Goal: Task Accomplishment & Management: Manage account settings

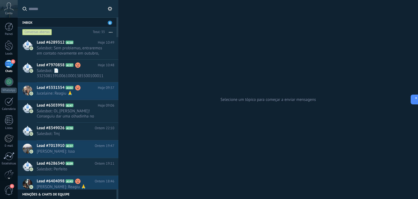
scroll to position [5, 0]
click at [41, 7] on input "text" at bounding box center [72, 8] width 86 height 17
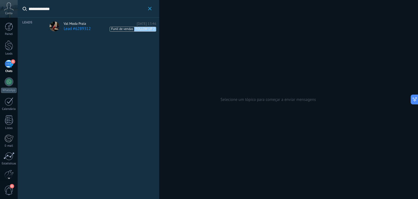
type input "**********"
click at [79, 23] on span "Val Moda Praia" at bounding box center [75, 24] width 22 height 4
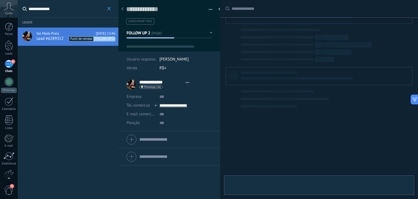
scroll to position [8, 0]
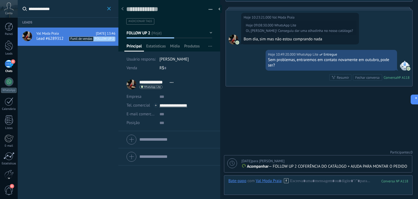
click at [230, 163] on icon at bounding box center [232, 163] width 5 height 5
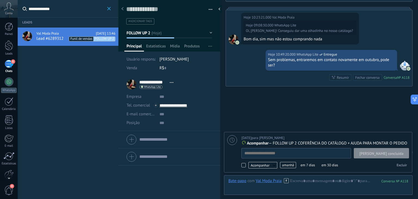
scroll to position [5, 0]
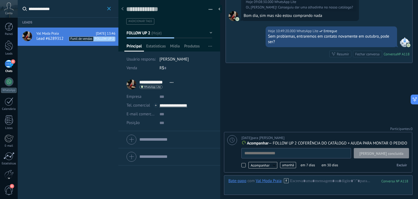
click at [283, 163] on span "amanhã" at bounding box center [288, 165] width 16 height 6
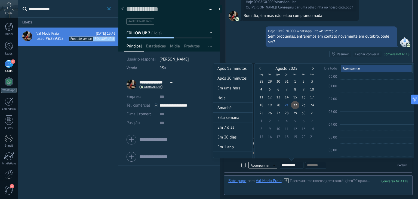
scroll to position [102, 0]
type textarea "**********"
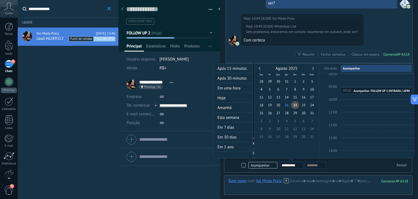
click at [313, 70] on div "Agosto 2025" at bounding box center [286, 68] width 59 height 5
click at [314, 68] on div "Agosto 2025" at bounding box center [286, 68] width 59 height 5
click at [311, 114] on span "31" at bounding box center [312, 113] width 8 height 8
click at [313, 68] on link at bounding box center [312, 68] width 3 height 3
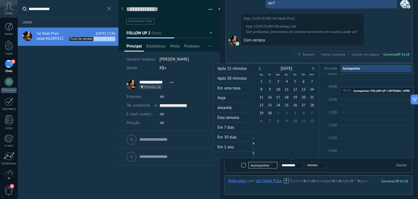
click at [313, 68] on link at bounding box center [312, 68] width 3 height 3
type input "**********"
click at [286, 80] on span "2" at bounding box center [287, 81] width 8 height 8
click at [343, 162] on div "**********" at bounding box center [314, 165] width 68 height 7
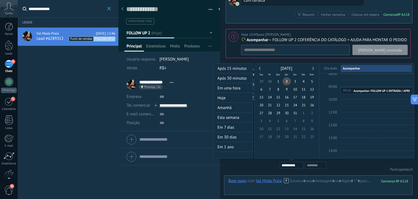
click at [295, 167] on div "**********" at bounding box center [292, 165] width 24 height 7
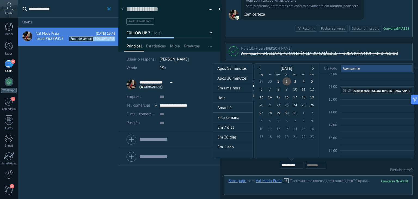
scroll to position [391, 0]
click at [295, 166] on input "**********" at bounding box center [293, 165] width 22 height 4
click at [256, 166] on div "**********" at bounding box center [318, 115] width 201 height 105
click at [223, 56] on div at bounding box center [209, 99] width 418 height 199
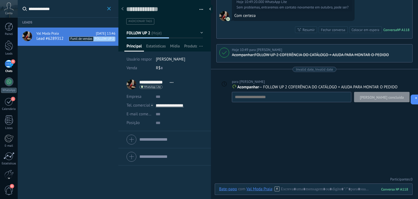
drag, startPoint x: 221, startPoint y: 120, endPoint x: 162, endPoint y: 121, distance: 59.4
click at [162, 121] on div "Salvar e criar Imprimir Gerenciar tags" at bounding box center [268, 99] width 300 height 199
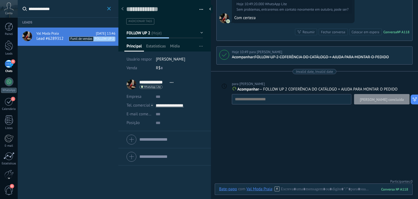
scroll to position [385, 0]
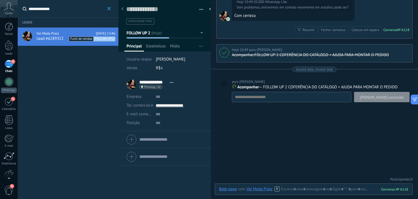
click at [224, 82] on icon at bounding box center [224, 83] width 5 height 5
type textarea "**********"
click at [278, 108] on span "amanhã" at bounding box center [279, 109] width 16 height 6
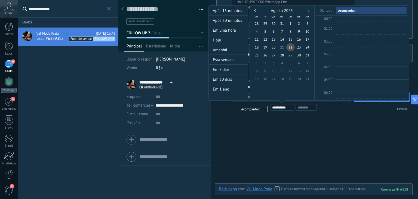
scroll to position [102, 0]
click at [308, 10] on link at bounding box center [307, 10] width 3 height 3
type input "**********"
click at [283, 24] on span "2" at bounding box center [282, 24] width 8 height 8
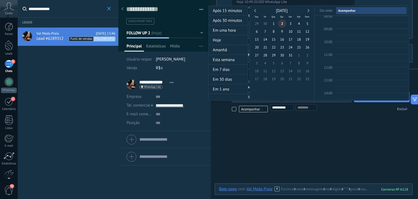
click at [283, 24] on span "2" at bounding box center [282, 24] width 8 height 8
click at [214, 2] on div at bounding box center [209, 99] width 418 height 199
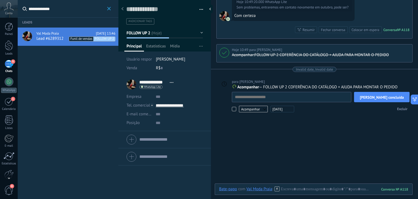
click at [341, 67] on div "Invalid date, Invalid date" at bounding box center [314, 69] width 196 height 5
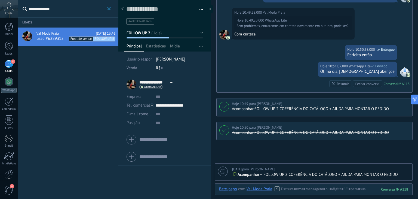
scroll to position [414, 0]
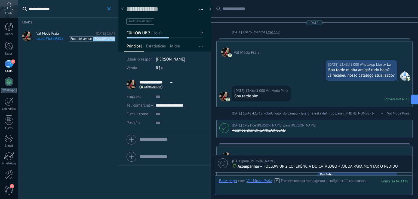
scroll to position [8, 0]
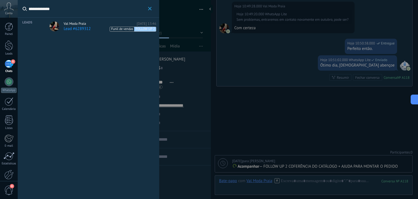
drag, startPoint x: 73, startPoint y: 11, endPoint x: 17, endPoint y: 5, distance: 56.1
click at [17, 5] on body ".abccls-1,.abccls-2{fill-rule:evenodd}.abccls-2{fill:#fff} .abfcls-1{fill:none}…" at bounding box center [209, 99] width 418 height 199
type input "**********"
click at [68, 29] on span "Lead #6298240" at bounding box center [75, 28] width 23 height 5
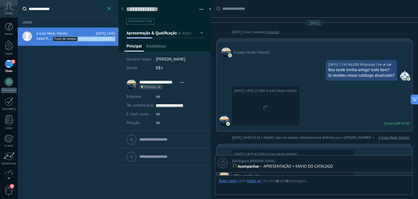
scroll to position [349, 0]
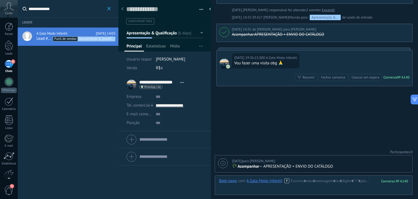
click at [221, 162] on icon at bounding box center [223, 163] width 5 height 5
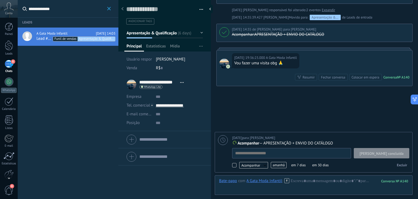
scroll to position [5, 0]
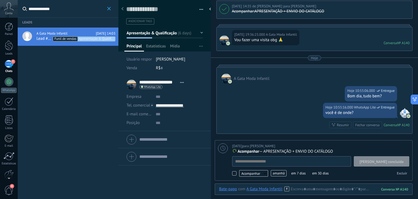
type textarea "**********"
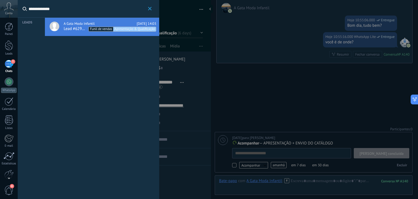
drag, startPoint x: 58, startPoint y: 10, endPoint x: 0, endPoint y: 13, distance: 57.8
click at [0, 13] on body ".abccls-1,.abccls-2{fill-rule:evenodd}.abccls-2{fill:#fff} .abfcls-1{fill:none}…" at bounding box center [209, 99] width 418 height 199
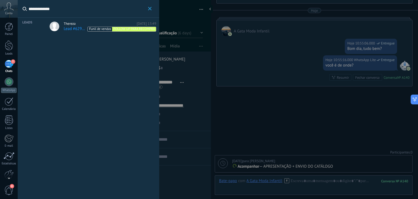
type input "**********"
click at [70, 28] on span "Lead #6290228" at bounding box center [75, 28] width 22 height 5
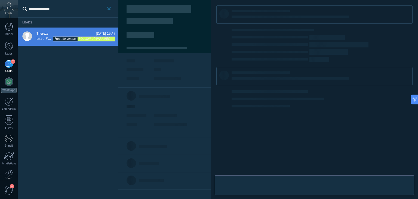
type textarea "**********"
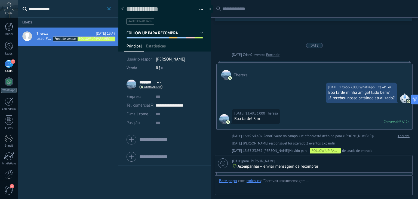
scroll to position [273, 0]
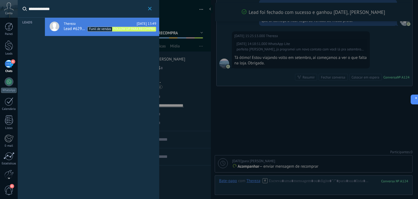
drag, startPoint x: 78, startPoint y: 11, endPoint x: 0, endPoint y: 12, distance: 78.4
click at [0, 12] on body ".abccls-1,.abccls-2{fill-rule:evenodd}.abccls-2{fill:#fff} .abfcls-1{fill:none}…" at bounding box center [209, 99] width 418 height 199
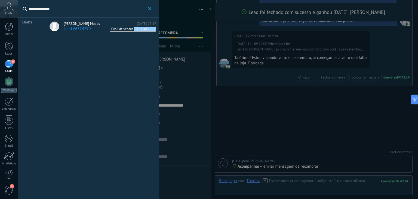
type input "**********"
click at [67, 28] on span "Lead #6374790" at bounding box center [77, 28] width 27 height 5
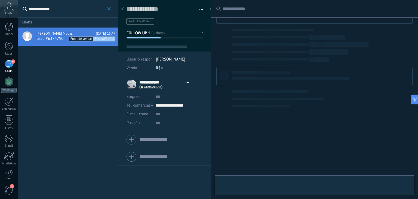
scroll to position [8, 0]
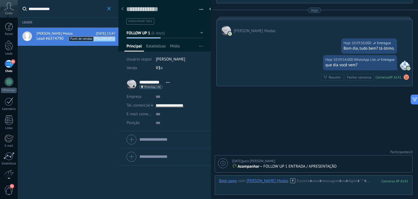
click at [220, 165] on div at bounding box center [223, 163] width 10 height 10
type textarea "**********"
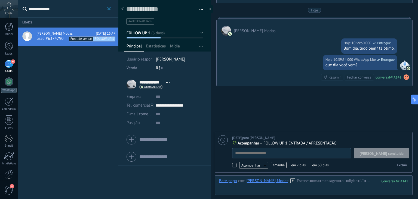
scroll to position [5, 0]
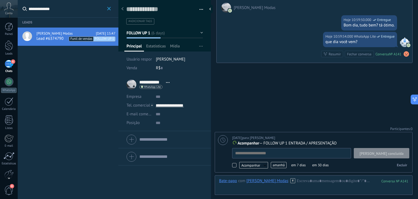
click at [281, 165] on span "amanhã" at bounding box center [279, 165] width 16 height 6
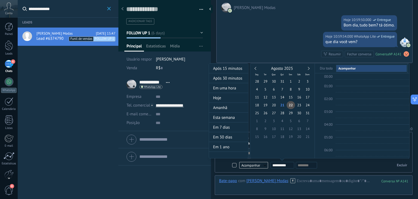
scroll to position [102, 0]
click at [310, 69] on div "Agosto 2025" at bounding box center [282, 68] width 59 height 5
click at [308, 69] on link at bounding box center [308, 68] width 3 height 3
type input "**********"
click at [272, 89] on span "10" at bounding box center [274, 89] width 8 height 8
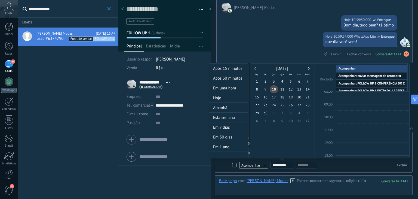
click at [213, 32] on div at bounding box center [209, 99] width 418 height 199
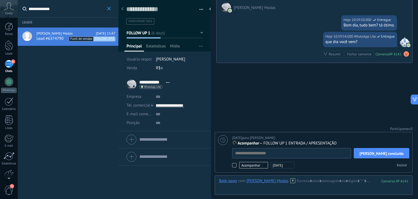
click at [225, 141] on use at bounding box center [223, 140] width 5 height 5
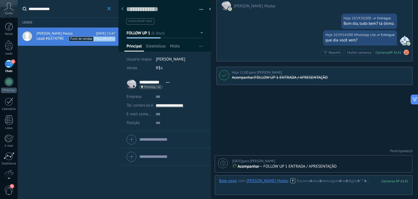
scroll to position [302, 0]
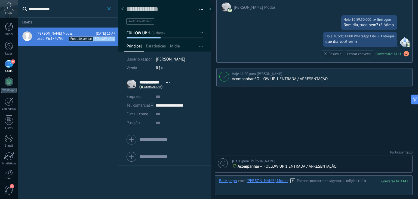
click at [11, 63] on div "6" at bounding box center [9, 64] width 9 height 8
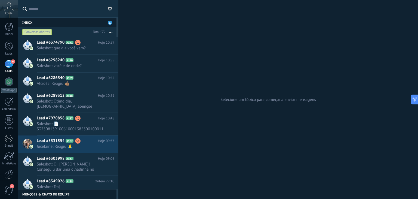
click at [9, 65] on div "6" at bounding box center [9, 64] width 9 height 8
drag, startPoint x: 9, startPoint y: 65, endPoint x: 186, endPoint y: 86, distance: 178.2
click at [186, 86] on div "Selecione um tópico para começar a enviar mensagens" at bounding box center [268, 99] width 300 height 199
click at [10, 10] on icon at bounding box center [9, 6] width 10 height 8
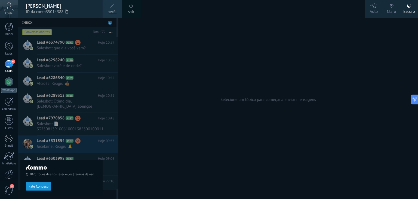
click at [373, 7] on icon at bounding box center [374, 5] width 8 height 5
click at [394, 7] on div "Claro" at bounding box center [391, 11] width 9 height 14
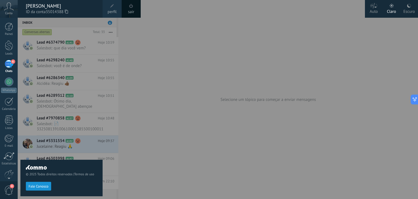
click at [408, 4] on icon at bounding box center [409, 6] width 4 height 4
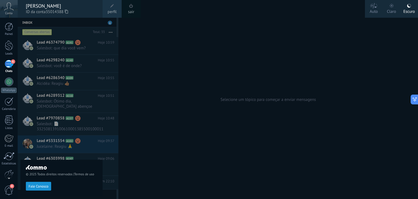
click at [397, 7] on label "Claro" at bounding box center [392, 9] width 18 height 18
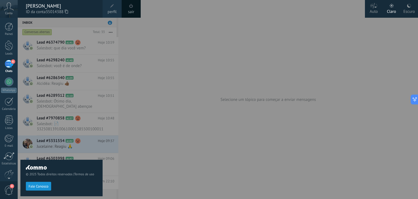
click at [296, 33] on div at bounding box center [227, 99] width 418 height 199
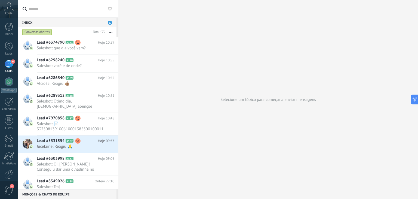
click at [10, 8] on icon at bounding box center [9, 6] width 10 height 8
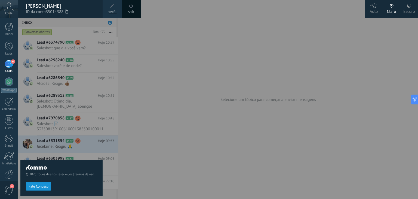
click at [411, 7] on icon at bounding box center [409, 6] width 4 height 4
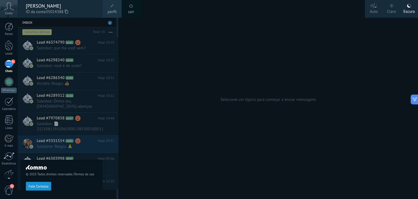
click at [197, 136] on div at bounding box center [227, 99] width 418 height 199
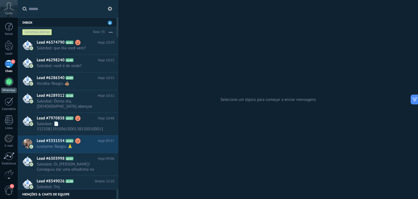
click at [11, 82] on div at bounding box center [9, 81] width 9 height 9
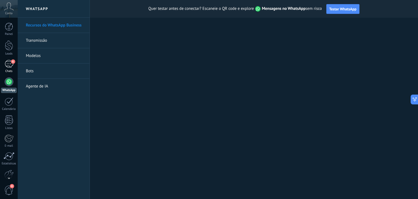
click at [11, 65] on div "6" at bounding box center [9, 64] width 9 height 8
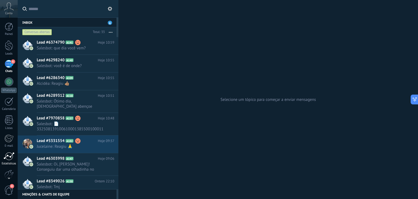
click at [7, 157] on div at bounding box center [9, 156] width 11 height 8
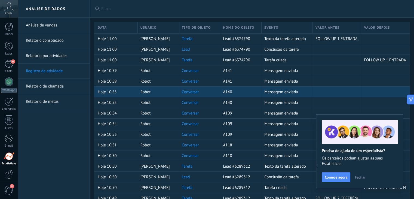
scroll to position [28, 0]
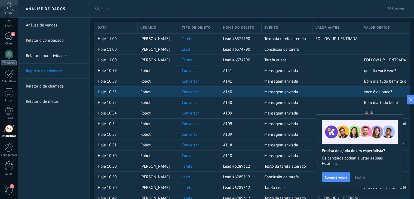
click at [361, 178] on span "Fechar" at bounding box center [360, 177] width 11 height 4
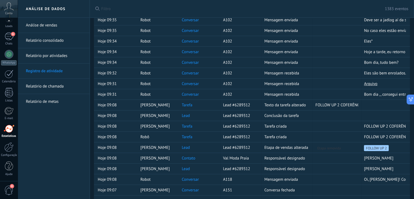
scroll to position [380, 0]
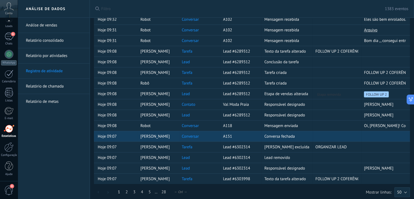
click at [284, 135] on span "Conversa fechada" at bounding box center [279, 136] width 31 height 5
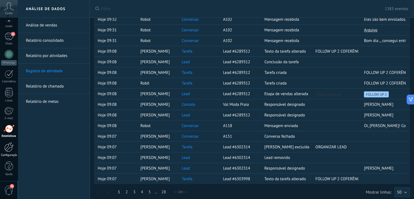
click at [10, 152] on link "Configurações" at bounding box center [9, 149] width 18 height 15
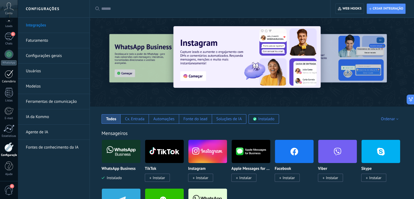
click at [11, 74] on div at bounding box center [9, 74] width 9 height 8
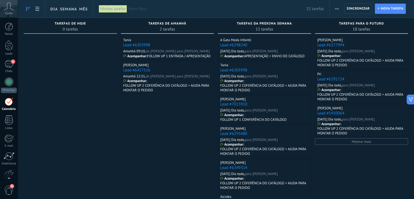
drag, startPoint x: 312, startPoint y: 139, endPoint x: 203, endPoint y: 142, distance: 109.0
click at [203, 142] on div "Tarefas concluídas 0 tarefas Tarefas atrasadas 0 tarefas Tarefas de hoje 0 tare…" at bounding box center [216, 175] width 397 height 315
drag, startPoint x: 331, startPoint y: 167, endPoint x: 279, endPoint y: 175, distance: 52.7
click at [279, 175] on div "Tarefas concluídas 0 tarefas Tarefas atrasadas 0 tarefas Tarefas de hoje 0 tare…" at bounding box center [216, 175] width 397 height 315
click at [368, 141] on span "Mostrar mais" at bounding box center [362, 141] width 20 height 5
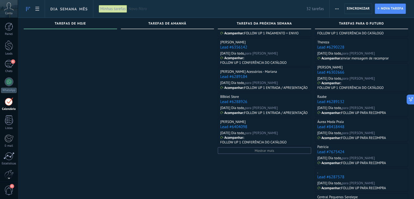
scroll to position [222, 0]
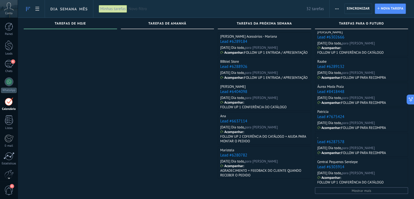
click at [369, 192] on span "Mostrar mais" at bounding box center [362, 190] width 20 height 5
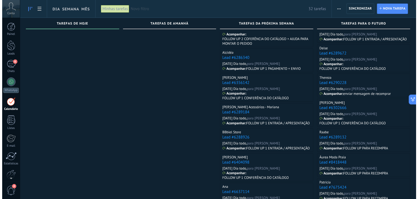
scroll to position [0, 0]
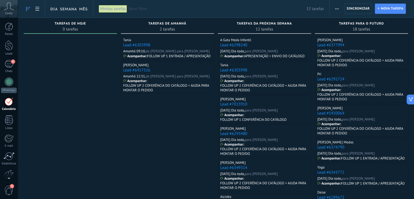
click at [154, 7] on span "Novo filtro" at bounding box center [218, 8] width 178 height 5
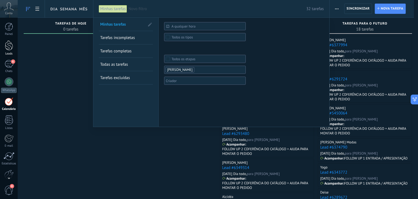
click at [11, 51] on link "Leads" at bounding box center [9, 47] width 18 height 15
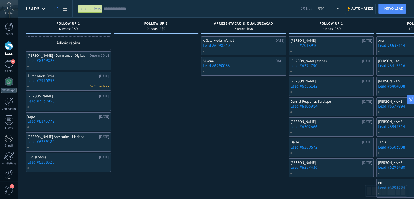
click at [115, 9] on input "text" at bounding box center [201, 9] width 197 height 6
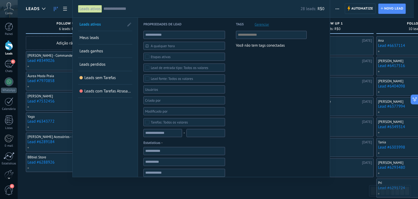
paste input "**********"
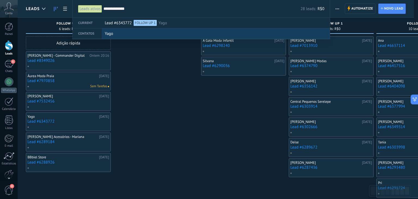
type input "**********"
click at [124, 35] on div "Yago" at bounding box center [215, 34] width 220 height 10
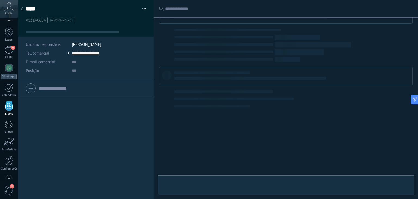
scroll to position [17, 0]
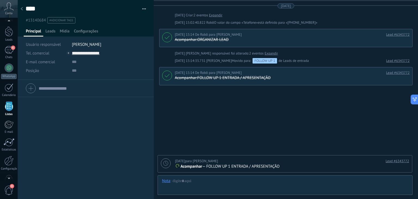
click at [22, 9] on icon at bounding box center [22, 8] width 2 height 3
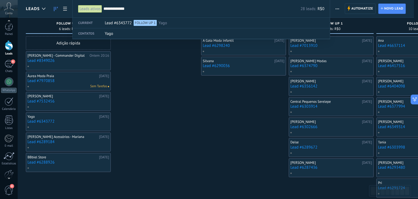
scroll to position [3, 0]
click at [7, 190] on span "4" at bounding box center [8, 190] width 9 height 10
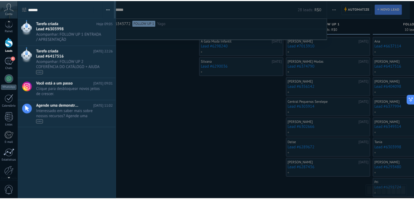
scroll to position [0, 0]
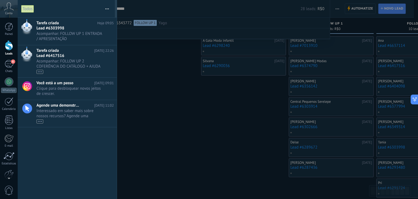
click at [194, 116] on div at bounding box center [209, 99] width 418 height 199
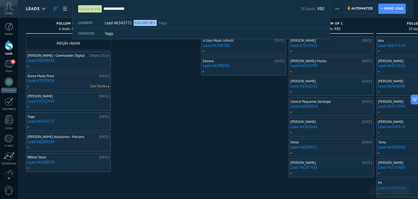
click at [361, 9] on div at bounding box center [209, 99] width 418 height 199
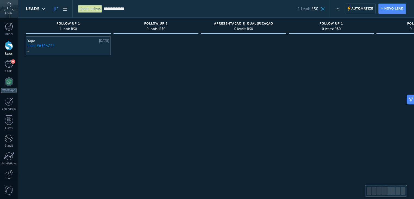
drag, startPoint x: 214, startPoint y: 119, endPoint x: 345, endPoint y: 115, distance: 131.6
click at [345, 115] on div "Etapa de leads de entrada solicitações: 0 0 0 0 0 0 0 0 0 FOLLOW UP 1 1 lead: R…" at bounding box center [379, 91] width 707 height 146
click at [10, 64] on div "6" at bounding box center [9, 64] width 9 height 8
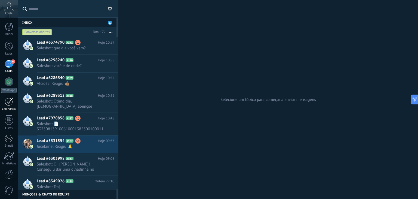
click at [10, 102] on div at bounding box center [9, 101] width 9 height 8
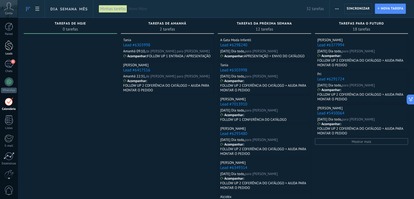
click at [7, 43] on div at bounding box center [9, 45] width 8 height 10
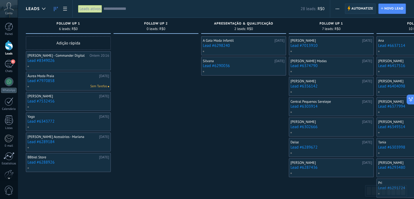
click at [359, 9] on span "Automatize" at bounding box center [363, 9] width 22 height 10
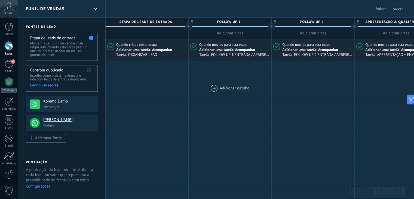
drag, startPoint x: 187, startPoint y: 93, endPoint x: 259, endPoint y: 89, distance: 72.3
click at [141, 55] on span "Tarefa: ORGANIZAR LEAD" at bounding box center [151, 54] width 70 height 5
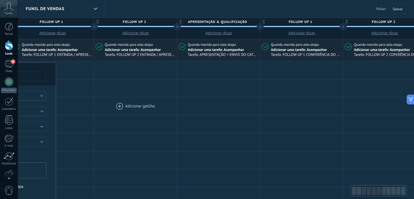
scroll to position [0, 181]
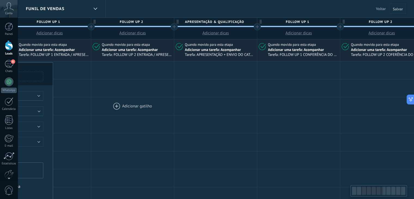
drag, startPoint x: 331, startPoint y: 99, endPoint x: 156, endPoint y: 98, distance: 174.6
click at [156, 98] on div at bounding box center [132, 106] width 83 height 18
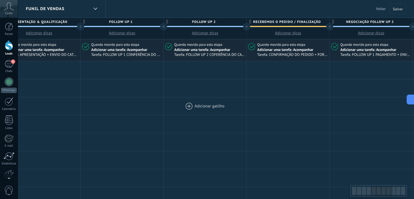
drag, startPoint x: 346, startPoint y: 106, endPoint x: 174, endPoint y: 102, distance: 171.9
click at [175, 105] on div at bounding box center [205, 106] width 83 height 18
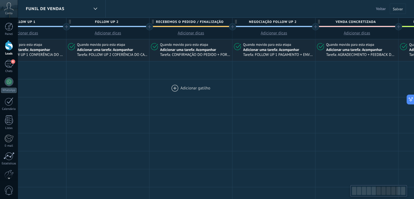
scroll to position [0, 455]
drag, startPoint x: 291, startPoint y: 76, endPoint x: 138, endPoint y: 79, distance: 153.6
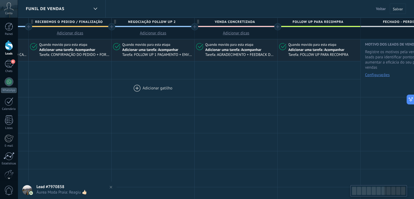
scroll to position [0, 605]
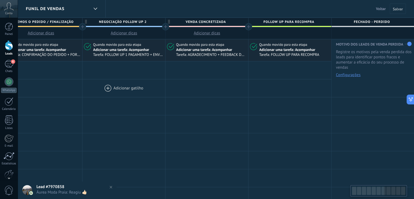
drag, startPoint x: 363, startPoint y: 80, endPoint x: 147, endPoint y: 84, distance: 216.0
click at [292, 53] on span "Tarefa: FOLLOW UP PARA RECOMPRA" at bounding box center [294, 54] width 70 height 5
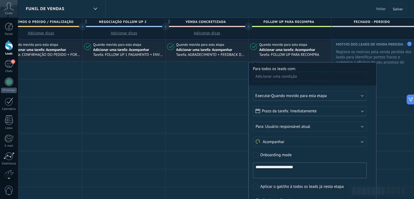
click at [298, 113] on span "Imediatamente" at bounding box center [303, 110] width 26 height 5
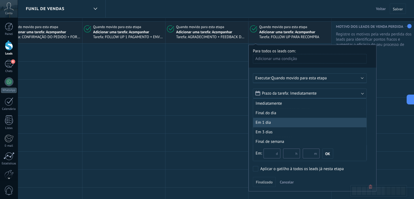
scroll to position [27, 0]
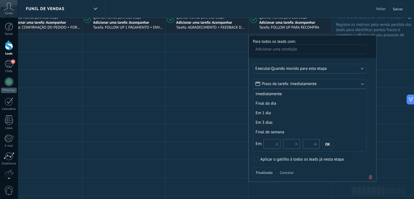
click at [272, 145] on input "text" at bounding box center [272, 144] width 17 height 10
type input "**"
click at [329, 144] on span "OK" at bounding box center [327, 144] width 5 height 4
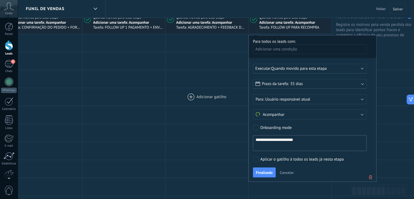
click at [236, 102] on div at bounding box center [207, 97] width 83 height 18
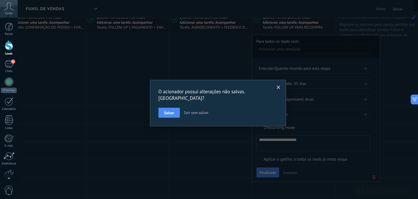
click at [278, 87] on span at bounding box center [279, 88] width 4 height 4
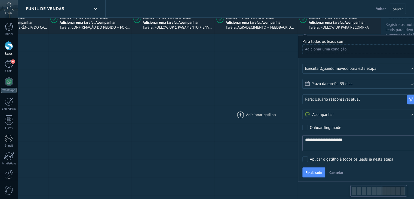
drag, startPoint x: 212, startPoint y: 127, endPoint x: 261, endPoint y: 123, distance: 49.5
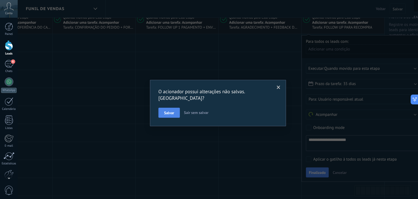
click at [164, 108] on button "Salvar" at bounding box center [169, 113] width 22 height 10
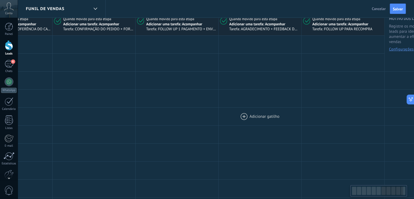
scroll to position [0, 0]
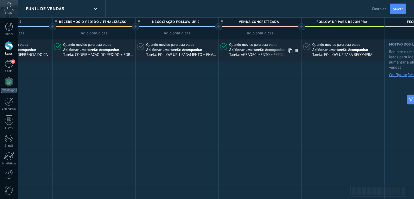
click at [250, 46] on span "Quando movido para esta etapa" at bounding box center [253, 44] width 49 height 5
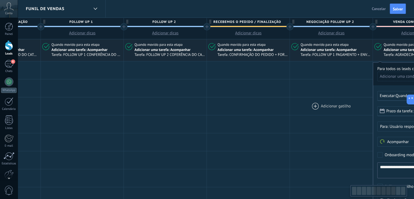
drag, startPoint x: 182, startPoint y: 118, endPoint x: 393, endPoint y: 106, distance: 211.9
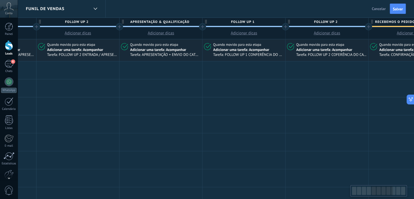
drag, startPoint x: 212, startPoint y: 113, endPoint x: 418, endPoint y: 112, distance: 205.6
click at [368, 113] on div at bounding box center [327, 106] width 83 height 18
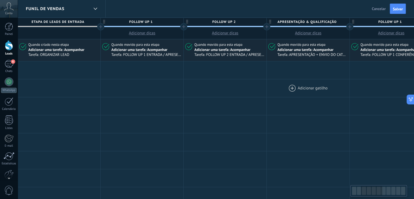
drag, startPoint x: 184, startPoint y: 111, endPoint x: 345, endPoint y: 97, distance: 161.5
click at [321, 100] on div at bounding box center [308, 106] width 83 height 18
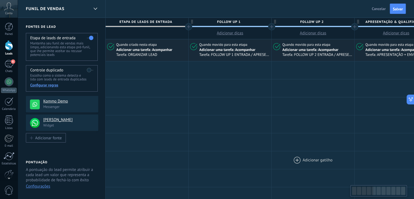
drag, startPoint x: 124, startPoint y: 154, endPoint x: 302, endPoint y: 156, distance: 177.6
click at [92, 119] on use at bounding box center [93, 120] width 4 height 4
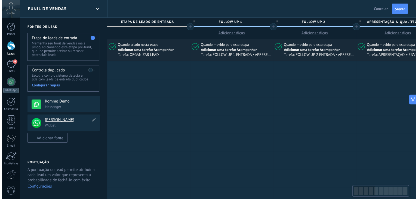
scroll to position [5, 0]
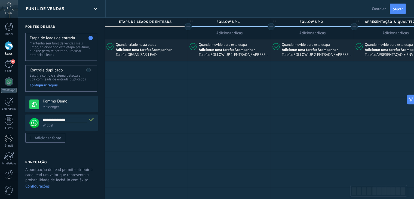
click at [92, 119] on use at bounding box center [91, 120] width 5 height 4
click at [82, 103] on h4 "Kommo Demo" at bounding box center [68, 101] width 51 height 5
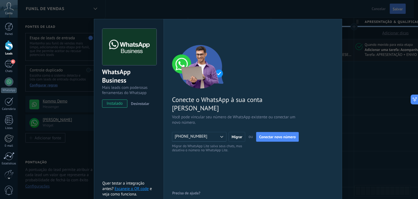
click at [301, 84] on div "Conecte o WhatsApp à sua conta Kommo Você pode vincular seu número de WhatsApp …" at bounding box center [253, 99] width 162 height 108
click at [87, 135] on div "WhatsApp Business Mais leads com poderosas ferramentas do Whatsapp instalado De…" at bounding box center [218, 99] width 401 height 199
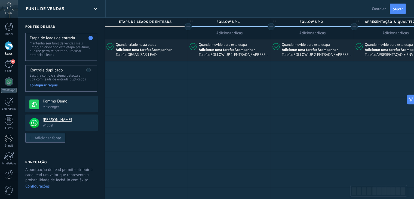
click at [44, 138] on div "Adicionar fonte" at bounding box center [48, 137] width 27 height 5
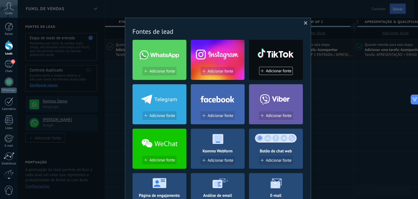
click at [214, 72] on span "Adicionar fonte" at bounding box center [221, 71] width 26 height 5
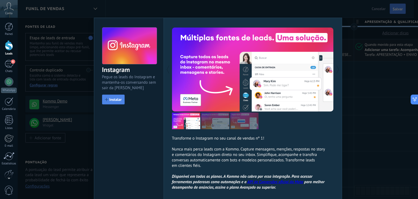
click at [112, 100] on span "Instalar" at bounding box center [115, 99] width 12 height 4
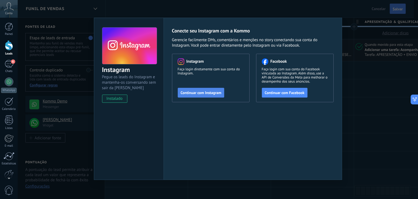
click at [191, 93] on span "Continuar com Instagram" at bounding box center [201, 93] width 41 height 4
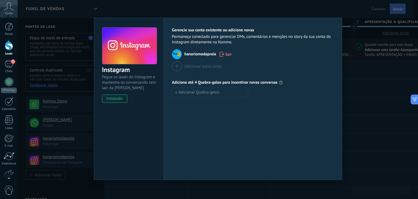
click at [375, 128] on div "Instagram Pegue os leads do Instagram e mantenha-os conversando sem sair da Kom…" at bounding box center [218, 99] width 401 height 199
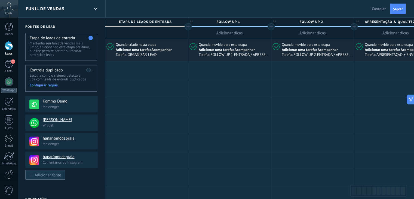
click at [47, 174] on div "Adicionar fonte" at bounding box center [48, 174] width 27 height 5
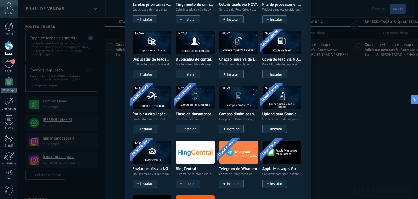
scroll to position [1032, 0]
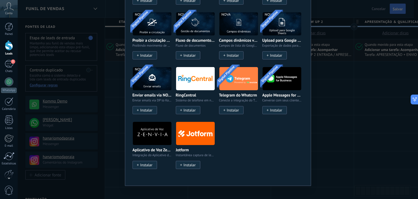
click at [329, 104] on div "Sem resultados. Fontes de lead Adicionar fonte Adicionar fonte Adicionar fonte …" at bounding box center [218, 99] width 401 height 199
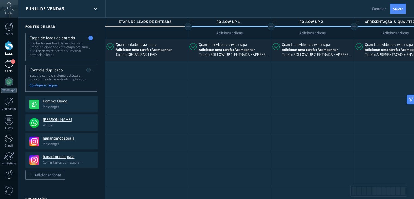
click at [7, 67] on div "7" at bounding box center [9, 64] width 9 height 8
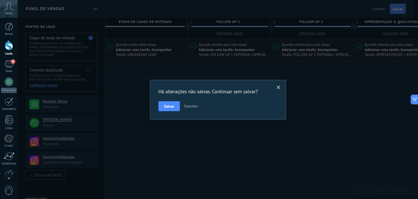
click at [170, 107] on span "Salvar" at bounding box center [169, 106] width 10 height 4
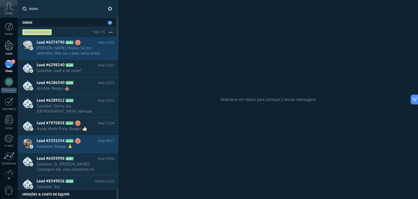
click at [11, 49] on div at bounding box center [9, 45] width 8 height 10
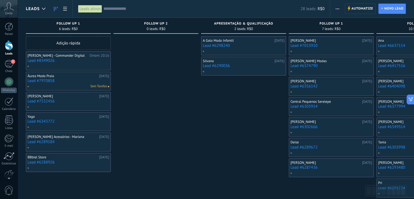
click at [39, 121] on link "Lead #6343772" at bounding box center [69, 121] width 82 height 5
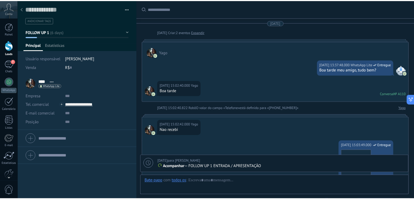
scroll to position [288, 0]
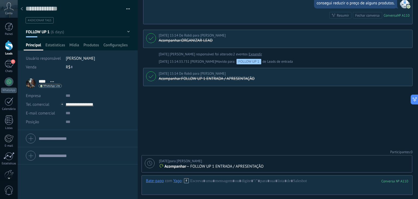
click at [24, 7] on div at bounding box center [22, 9] width 8 height 11
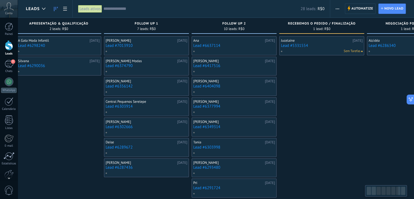
drag, startPoint x: 205, startPoint y: 115, endPoint x: 0, endPoint y: 112, distance: 205.1
click at [0, 112] on body ".abccls-1,.abccls-2{fill-rule:evenodd}.abccls-2{fill:#fff} .abfcls-1{fill:none}…" at bounding box center [207, 99] width 414 height 199
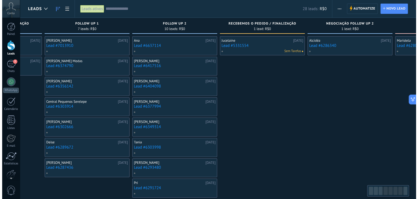
scroll to position [0, 250]
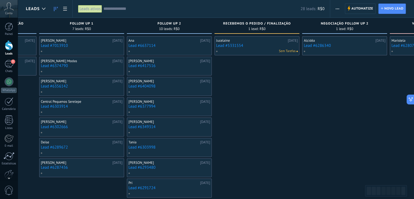
drag, startPoint x: 340, startPoint y: 121, endPoint x: 276, endPoint y: 128, distance: 64.6
click at [276, 128] on div "Jucelaine [DATE] Lead #5331554 Sem Tarefas" at bounding box center [257, 137] width 85 height 202
click at [259, 47] on link "Lead #5331554" at bounding box center [257, 45] width 82 height 5
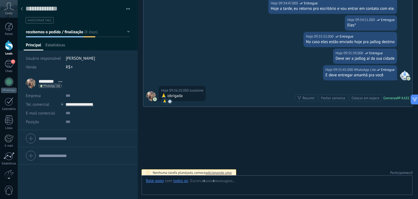
scroll to position [8, 0]
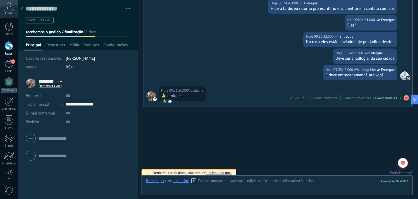
click at [37, 32] on span "recebemos o pedido / finalização" at bounding box center [54, 31] width 57 height 5
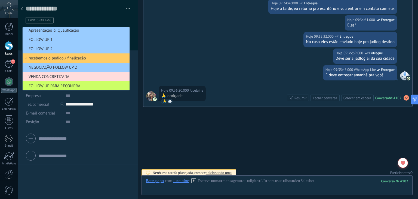
scroll to position [30, 0]
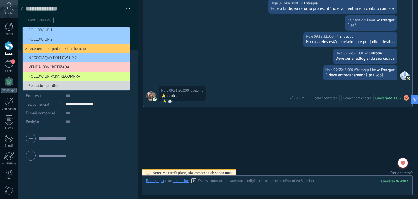
click at [60, 74] on span "FOLLOW UP PARA RECOMPRA" at bounding box center [75, 76] width 105 height 5
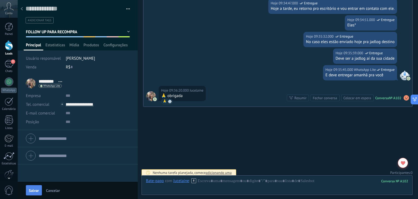
click at [38, 189] on span "Salvar" at bounding box center [34, 190] width 10 height 4
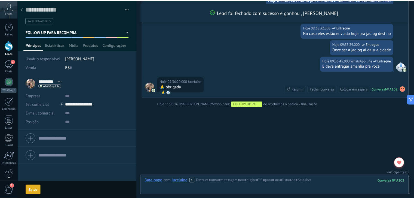
scroll to position [1473, 0]
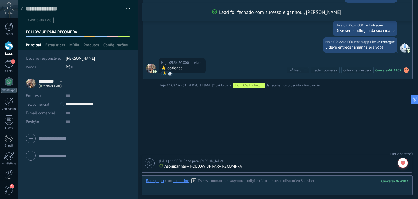
click at [23, 9] on div at bounding box center [22, 9] width 8 height 11
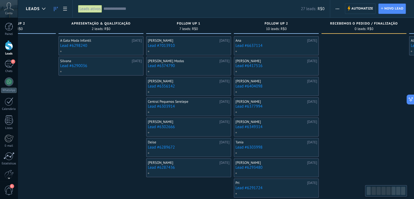
drag, startPoint x: 205, startPoint y: 123, endPoint x: 73, endPoint y: 119, distance: 131.9
click at [81, 121] on div "A Gata Moda Infantil [DATE] Lead #6298240 Silvana [DATE] Lead #6290036" at bounding box center [101, 137] width 85 height 202
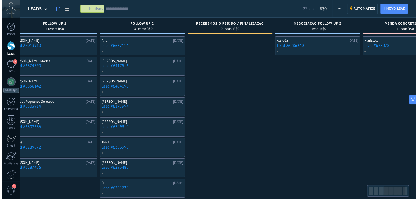
scroll to position [0, 319]
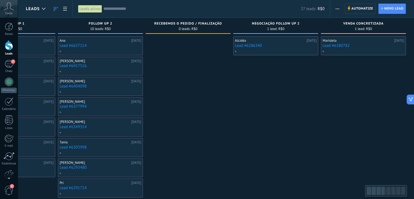
drag, startPoint x: 382, startPoint y: 97, endPoint x: 182, endPoint y: 105, distance: 200.6
click at [186, 107] on div at bounding box center [188, 137] width 85 height 202
click at [276, 44] on link "Lead #6286340" at bounding box center [276, 45] width 82 height 5
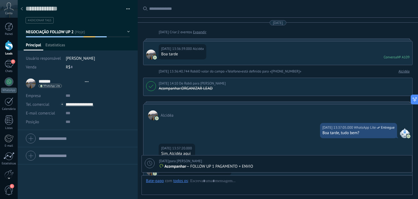
scroll to position [773, 0]
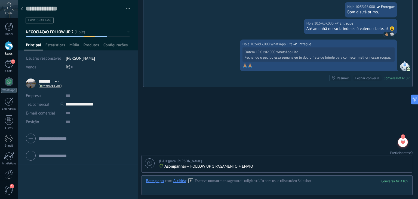
click at [60, 32] on span "NEGOCIAÇÃO FOLLOW UP 2" at bounding box center [50, 31] width 48 height 5
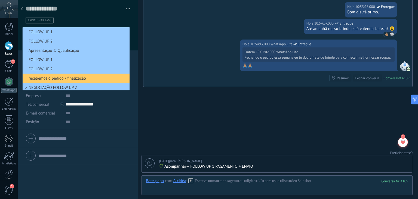
scroll to position [29, 0]
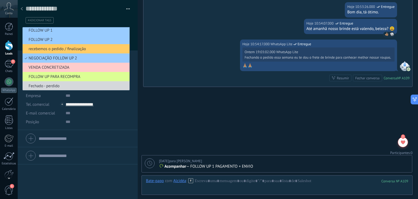
click at [51, 76] on span "FOLLOW UP PARA RECOMPRA" at bounding box center [75, 76] width 105 height 5
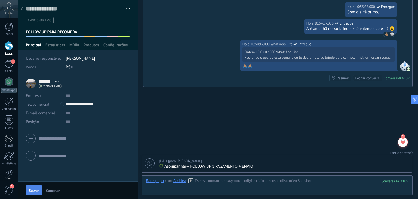
click at [35, 186] on button "Salvar" at bounding box center [34, 190] width 16 height 10
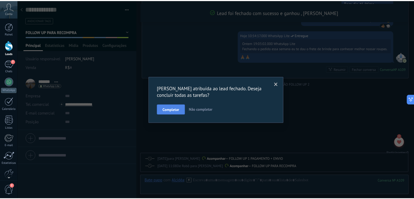
scroll to position [806, 0]
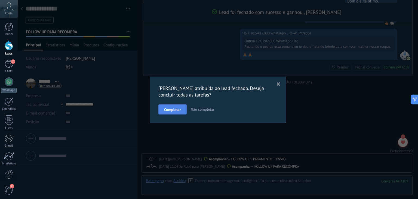
click at [169, 108] on span "Completar" at bounding box center [172, 110] width 17 height 4
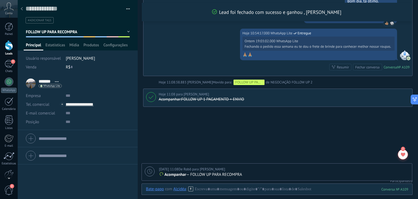
click at [22, 8] on use at bounding box center [22, 8] width 2 height 3
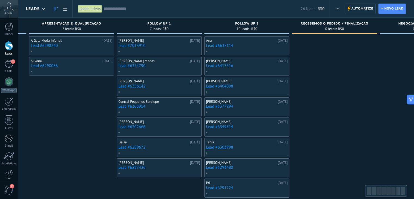
drag, startPoint x: 271, startPoint y: 118, endPoint x: 87, endPoint y: 126, distance: 184.5
click at [88, 126] on div "A Gata Moda Infantil [DATE] Lead #6298240 Silvana [DATE] Lead #6290036" at bounding box center [71, 137] width 85 height 202
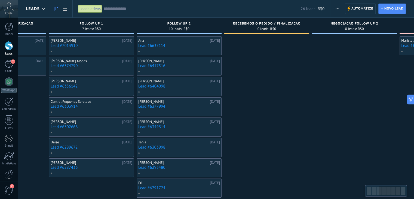
scroll to position [0, 209]
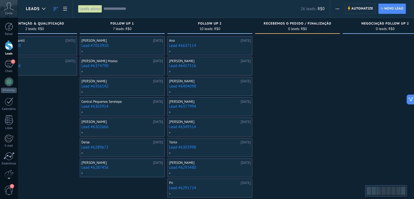
drag, startPoint x: 356, startPoint y: 100, endPoint x: 294, endPoint y: 106, distance: 62.6
click at [294, 106] on div at bounding box center [297, 137] width 85 height 202
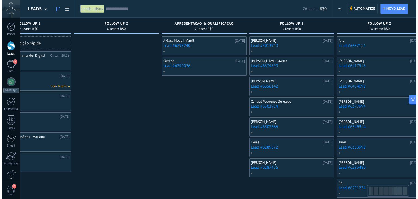
scroll to position [0, 39]
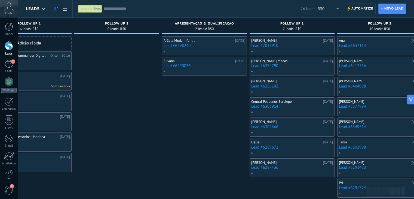
drag, startPoint x: 54, startPoint y: 123, endPoint x: 226, endPoint y: 125, distance: 172.1
click at [226, 125] on div "A Gata Moda Infantil [DATE] Lead #6298240 Silvana [DATE] Lead #6290036" at bounding box center [204, 137] width 85 height 202
click at [167, 45] on link "Lead #6298240" at bounding box center [205, 45] width 82 height 5
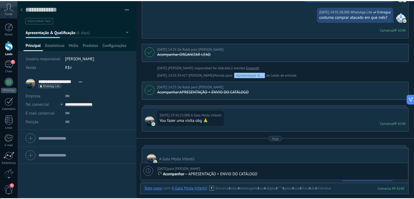
scroll to position [365, 0]
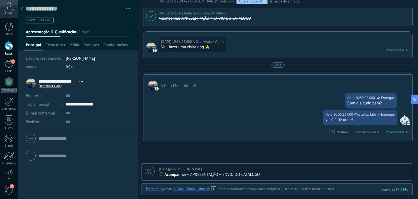
click at [22, 10] on icon at bounding box center [22, 8] width 2 height 3
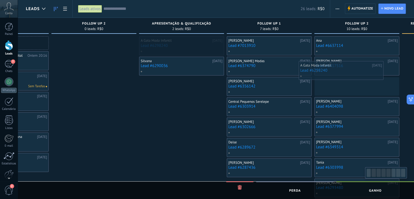
scroll to position [0, 69]
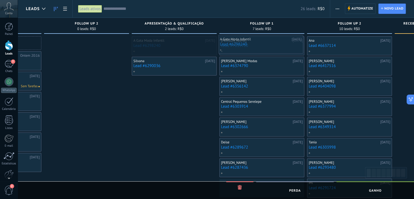
drag, startPoint x: 204, startPoint y: 49, endPoint x: 260, endPoint y: 48, distance: 56.4
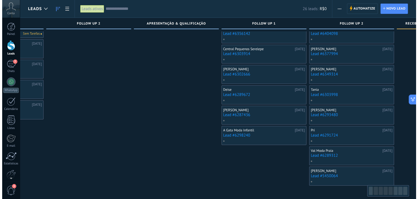
scroll to position [33, 0]
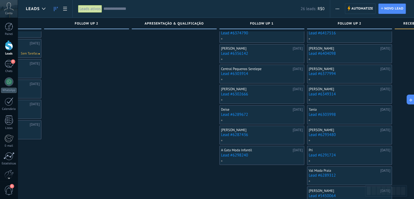
click at [233, 154] on link "Lead #6298240" at bounding box center [262, 155] width 82 height 5
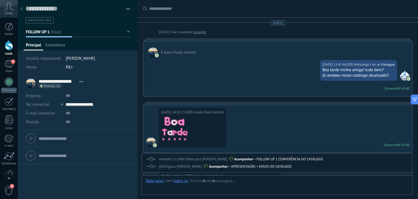
scroll to position [451, 0]
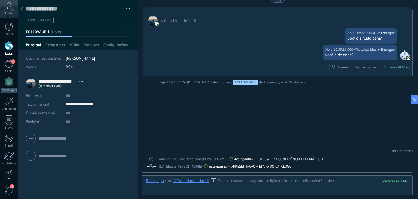
click at [336, 162] on div "[DATE] para [PERSON_NAME] Acompanhar — APRESENTAÇÃO + ENVIO DO CATÁLOGO Tarefa …" at bounding box center [277, 166] width 270 height 11
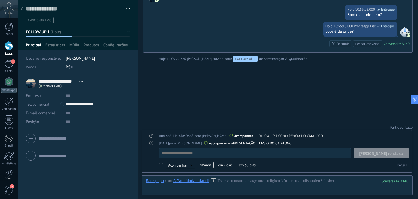
click at [150, 133] on div at bounding box center [152, 135] width 10 height 5
type textarea "**********"
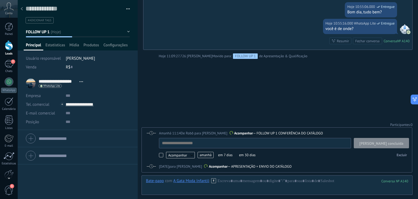
click at [206, 156] on span "amanhã" at bounding box center [206, 155] width 16 height 6
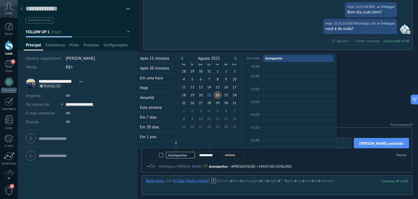
scroll to position [102, 0]
type input "**********"
click at [209, 105] on span "28" at bounding box center [209, 103] width 8 height 8
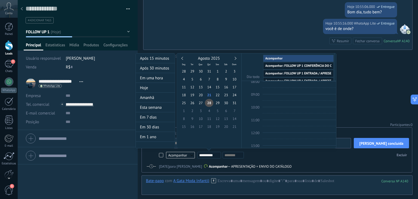
click at [371, 73] on div at bounding box center [209, 99] width 418 height 199
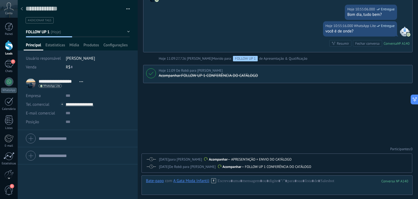
scroll to position [473, 0]
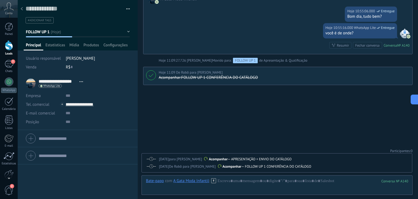
click at [169, 159] on span "[DATE]" at bounding box center [164, 159] width 10 height 5
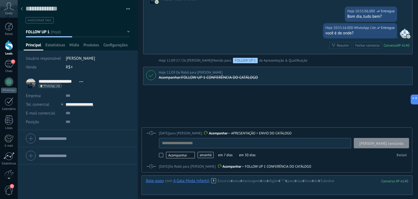
scroll to position [5, 0]
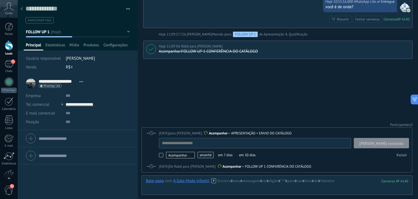
click at [402, 145] on span "[PERSON_NAME] concluída" at bounding box center [382, 143] width 44 height 4
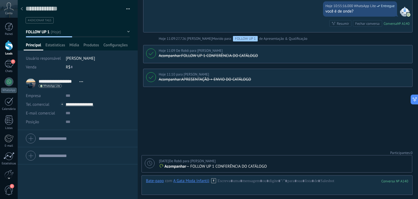
click at [23, 10] on div at bounding box center [22, 9] width 8 height 11
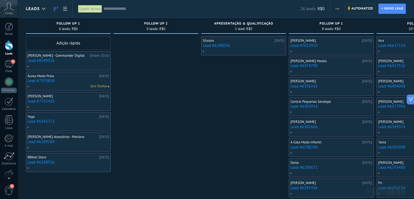
click at [218, 46] on link "Lead #6290036" at bounding box center [244, 45] width 82 height 5
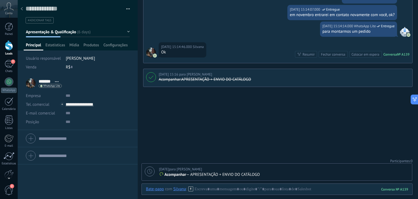
scroll to position [416, 0]
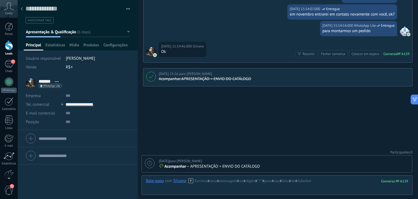
click at [318, 160] on div "[DATE] para [PERSON_NAME]" at bounding box center [284, 160] width 250 height 5
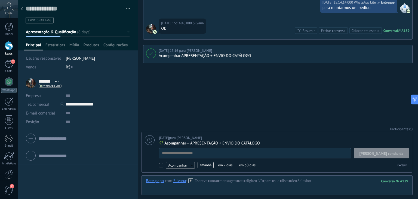
click at [388, 154] on span "[PERSON_NAME] concluída" at bounding box center [382, 153] width 44 height 4
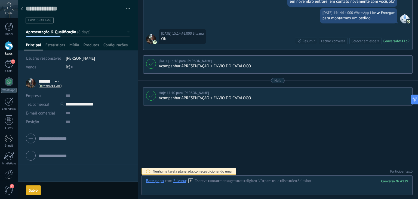
click at [67, 31] on span "Apresentação & Qualificação" at bounding box center [51, 31] width 50 height 5
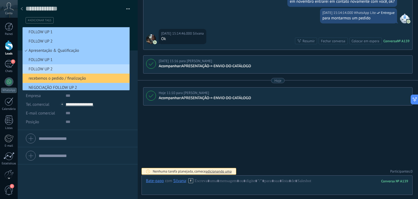
click at [71, 68] on span "FOLLOW UP 2" at bounding box center [75, 68] width 105 height 5
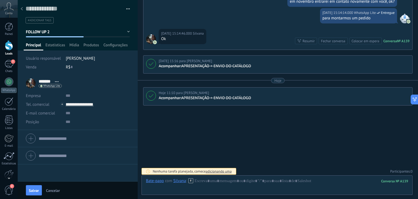
click at [35, 191] on span "Salvar" at bounding box center [34, 190] width 10 height 4
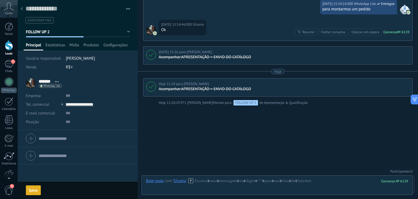
scroll to position [456, 0]
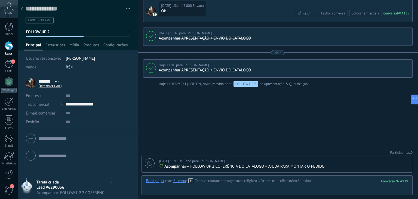
click at [150, 163] on icon at bounding box center [149, 163] width 5 height 5
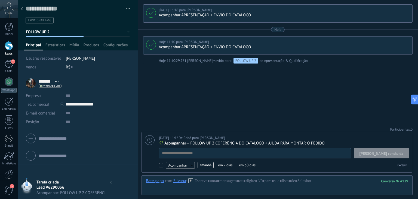
scroll to position [5, 0]
click at [204, 165] on span "amanhã" at bounding box center [206, 165] width 16 height 6
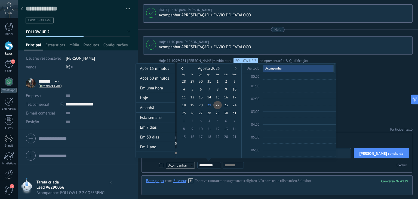
scroll to position [102, 0]
click at [236, 68] on link at bounding box center [235, 68] width 3 height 3
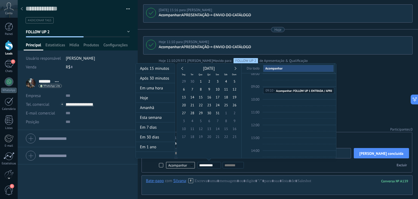
click at [318, 30] on div at bounding box center [209, 99] width 418 height 199
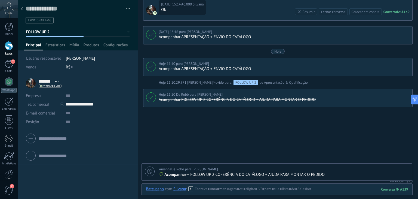
scroll to position [478, 0]
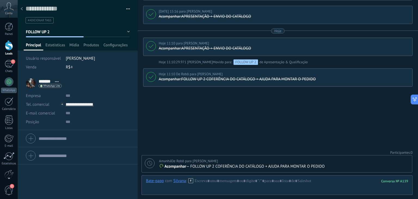
click at [150, 163] on icon at bounding box center [149, 163] width 5 height 5
type textarea "**********"
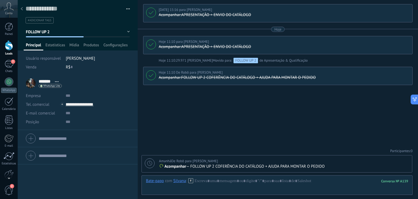
scroll to position [5, 0]
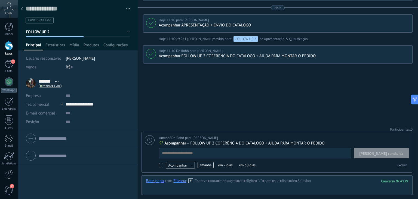
click at [205, 166] on span "amanhã" at bounding box center [206, 165] width 16 height 6
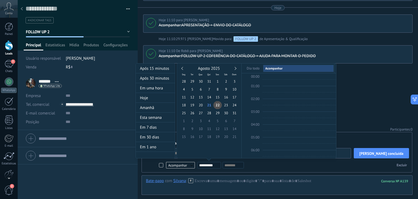
scroll to position [102, 0]
click at [236, 67] on div "Agosto 2025" at bounding box center [209, 68] width 59 height 5
click at [235, 68] on link at bounding box center [235, 68] width 3 height 3
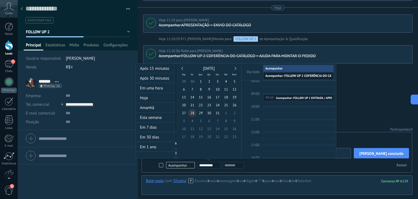
type input "**********"
click at [191, 113] on span "28" at bounding box center [192, 113] width 8 height 8
click at [358, 90] on div at bounding box center [209, 99] width 418 height 199
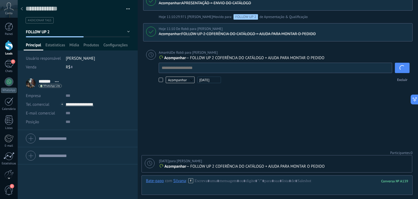
scroll to position [501, 0]
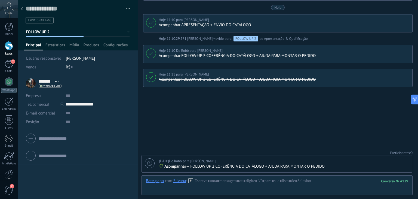
click at [22, 9] on use at bounding box center [22, 8] width 2 height 3
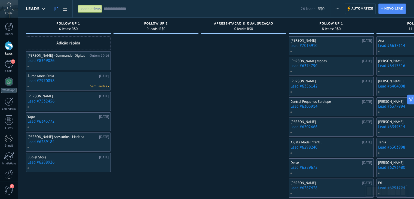
drag, startPoint x: 185, startPoint y: 86, endPoint x: 253, endPoint y: 86, distance: 67.5
click at [253, 86] on div "Etapa de leads de entrada solicitações: 0 0 0 0 0 0 0 0 0 FOLLOW UP 1 6 leads: …" at bounding box center [379, 138] width 707 height 241
drag, startPoint x: 228, startPoint y: 100, endPoint x: 230, endPoint y: 100, distance: 2.8
click at [230, 100] on div at bounding box center [243, 147] width 85 height 222
click at [40, 81] on link "Lead #7970858" at bounding box center [69, 80] width 82 height 5
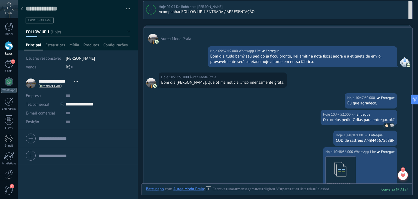
scroll to position [408, 0]
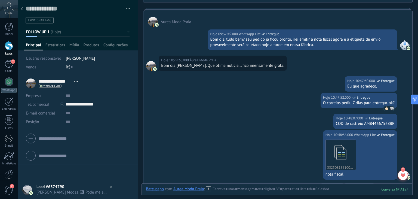
click at [49, 31] on span "FOLLOW UP 1" at bounding box center [38, 31] width 24 height 5
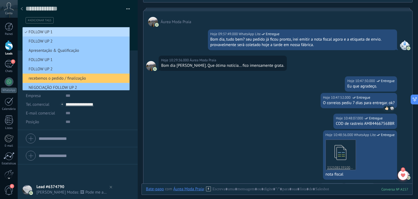
click at [49, 31] on span "FOLLOW UP 1" at bounding box center [75, 31] width 105 height 5
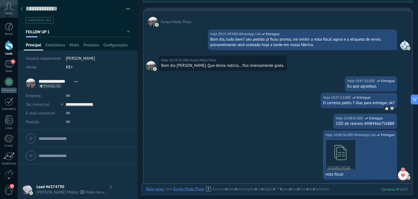
click at [48, 30] on span "FOLLOW UP 1" at bounding box center [38, 31] width 24 height 5
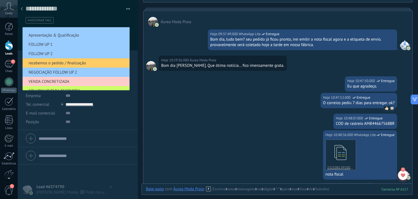
scroll to position [30, 0]
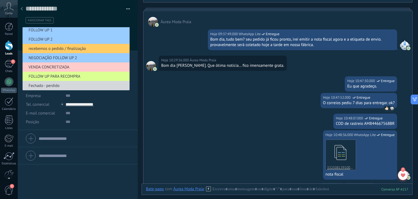
click at [54, 75] on span "FOLLOW UP PARA RECOMPRA" at bounding box center [75, 76] width 105 height 5
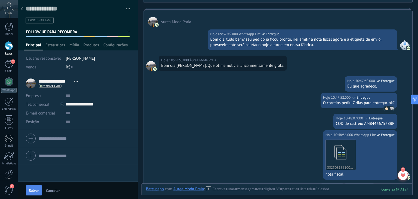
click at [35, 187] on button "Salvar" at bounding box center [34, 190] width 16 height 10
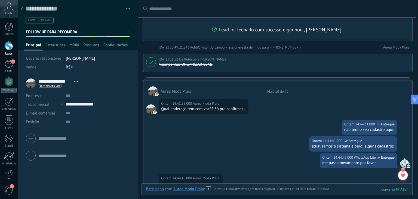
scroll to position [0, 0]
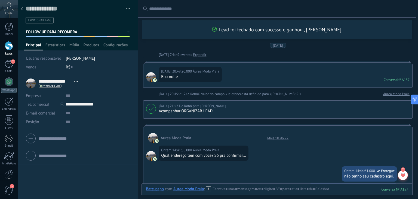
click at [22, 8] on use at bounding box center [22, 8] width 2 height 3
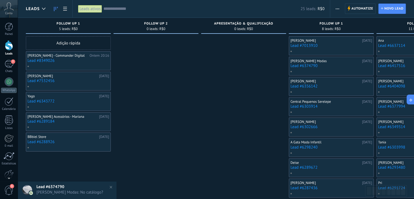
click at [39, 100] on link "Lead #6343772" at bounding box center [69, 101] width 82 height 5
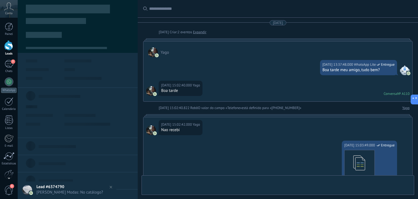
type textarea "**********"
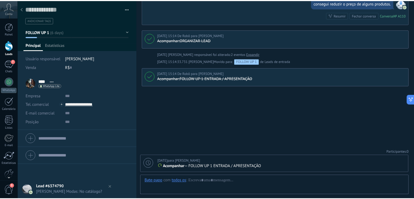
scroll to position [8, 0]
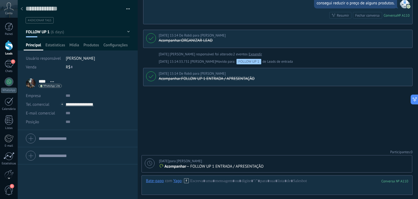
click at [22, 8] on use at bounding box center [22, 8] width 2 height 3
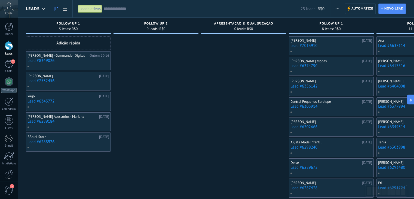
drag, startPoint x: 158, startPoint y: 177, endPoint x: 220, endPoint y: 178, distance: 62.4
click at [220, 178] on div "Etapa de leads de entrada solicitações: 0 0 0 0 0 0 0 0 0 FOLLOW UP 1 5 leads: …" at bounding box center [379, 138] width 707 height 241
